Goal: Task Accomplishment & Management: Manage account settings

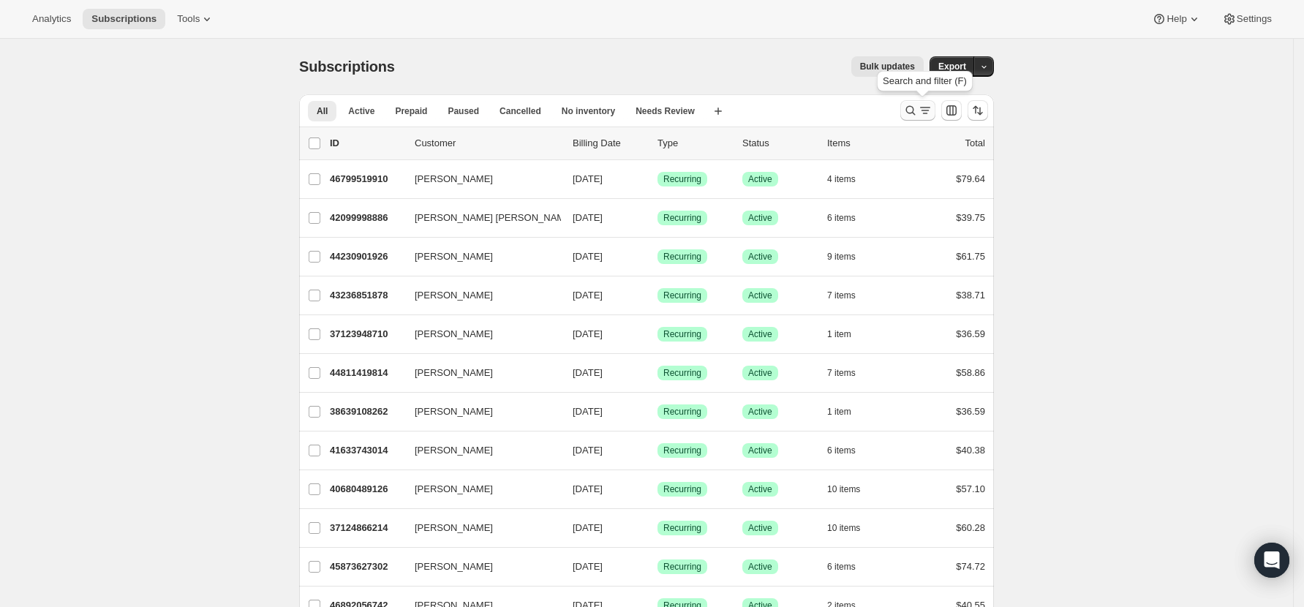
click at [918, 108] on icon "Search and filter results" at bounding box center [910, 110] width 15 height 15
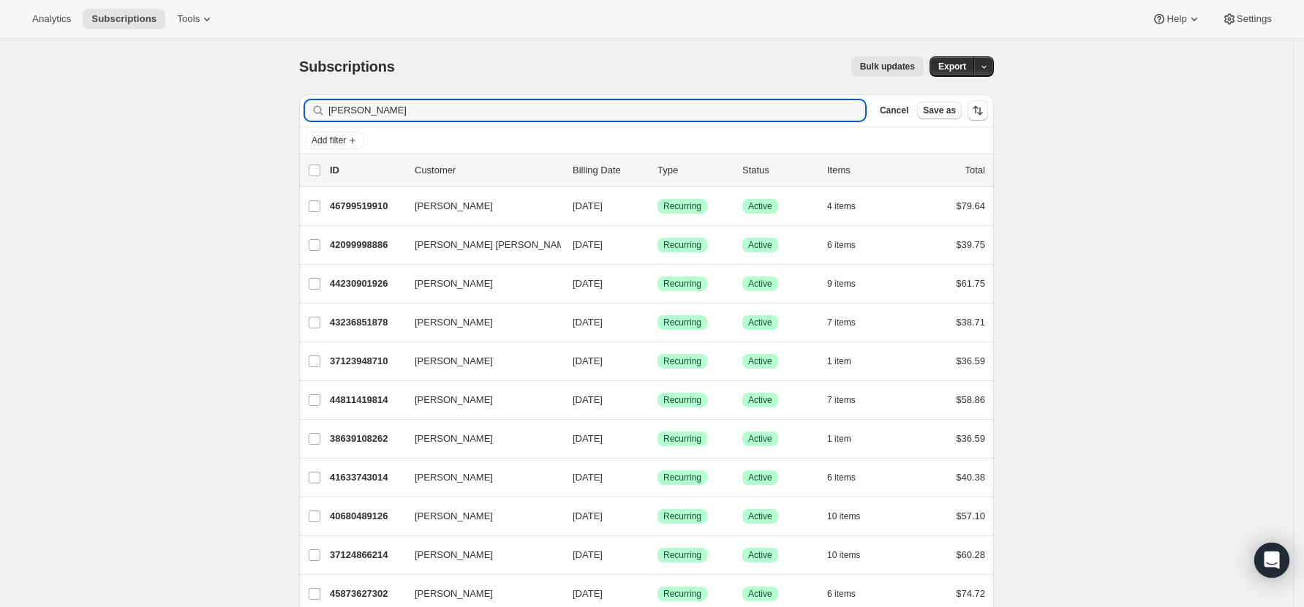
type input "[PERSON_NAME]"
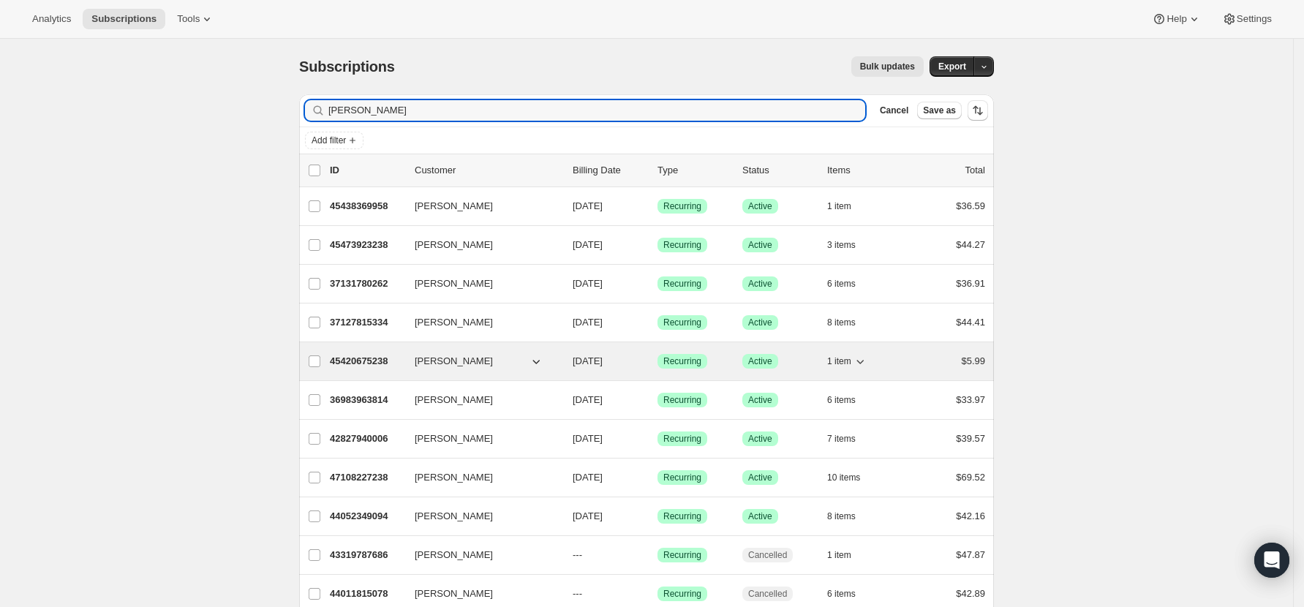
click at [376, 355] on p "45420675238" at bounding box center [366, 361] width 73 height 15
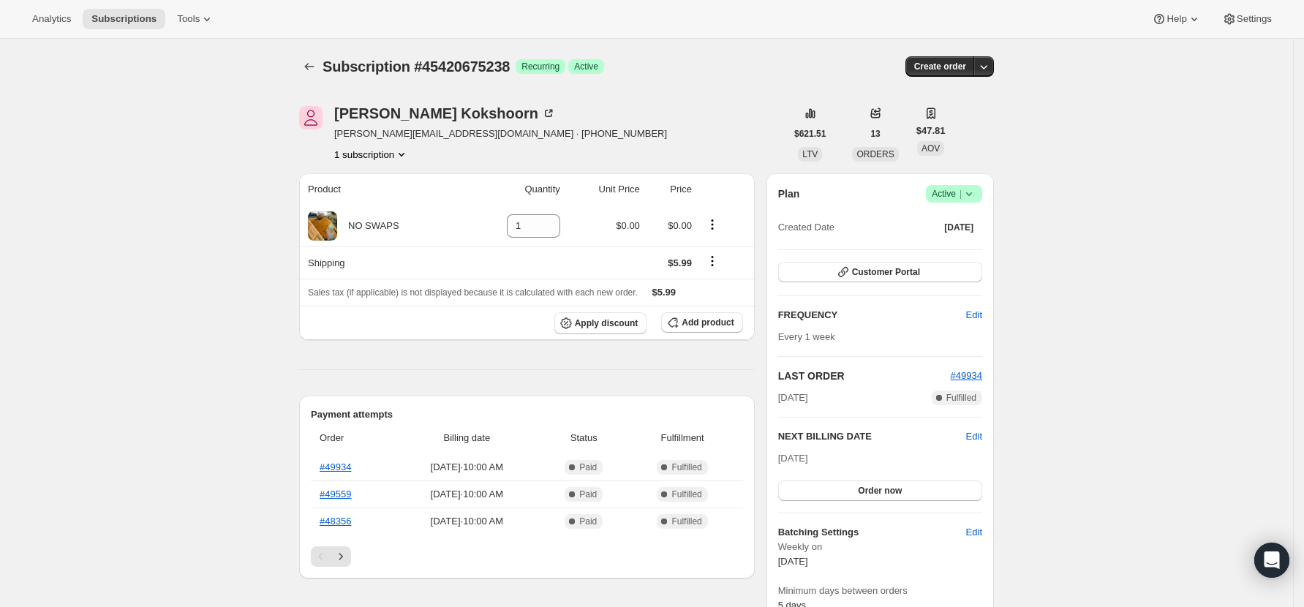
click at [976, 192] on icon at bounding box center [969, 193] width 15 height 15
click at [974, 244] on span "Cancel subscription" at bounding box center [959, 247] width 83 height 11
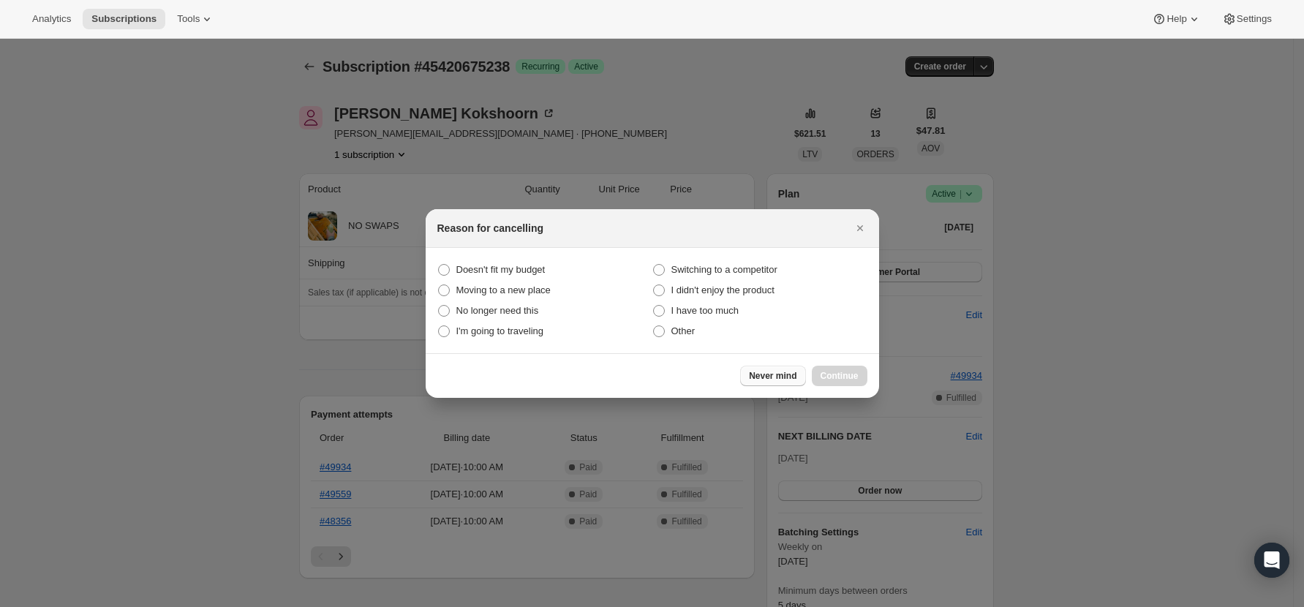
click at [770, 380] on span "Never mind" at bounding box center [773, 376] width 48 height 12
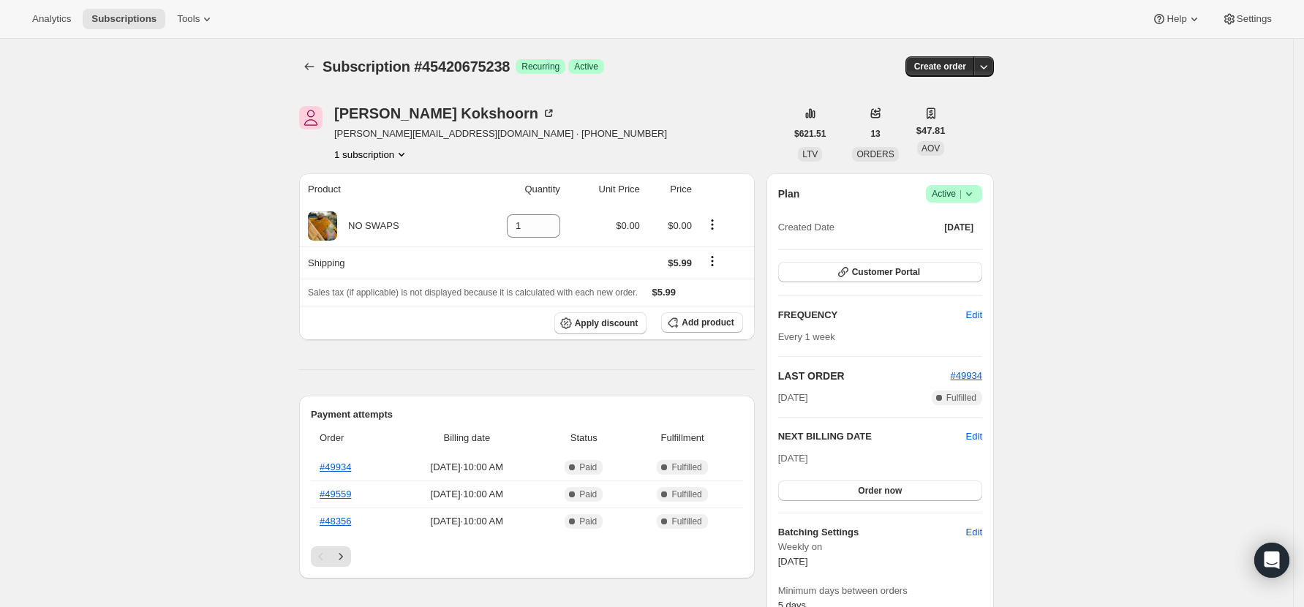
click at [976, 194] on icon at bounding box center [969, 193] width 15 height 15
click at [962, 219] on span "Pause subscription" at bounding box center [958, 222] width 80 height 11
